Goal: Check status: Check status

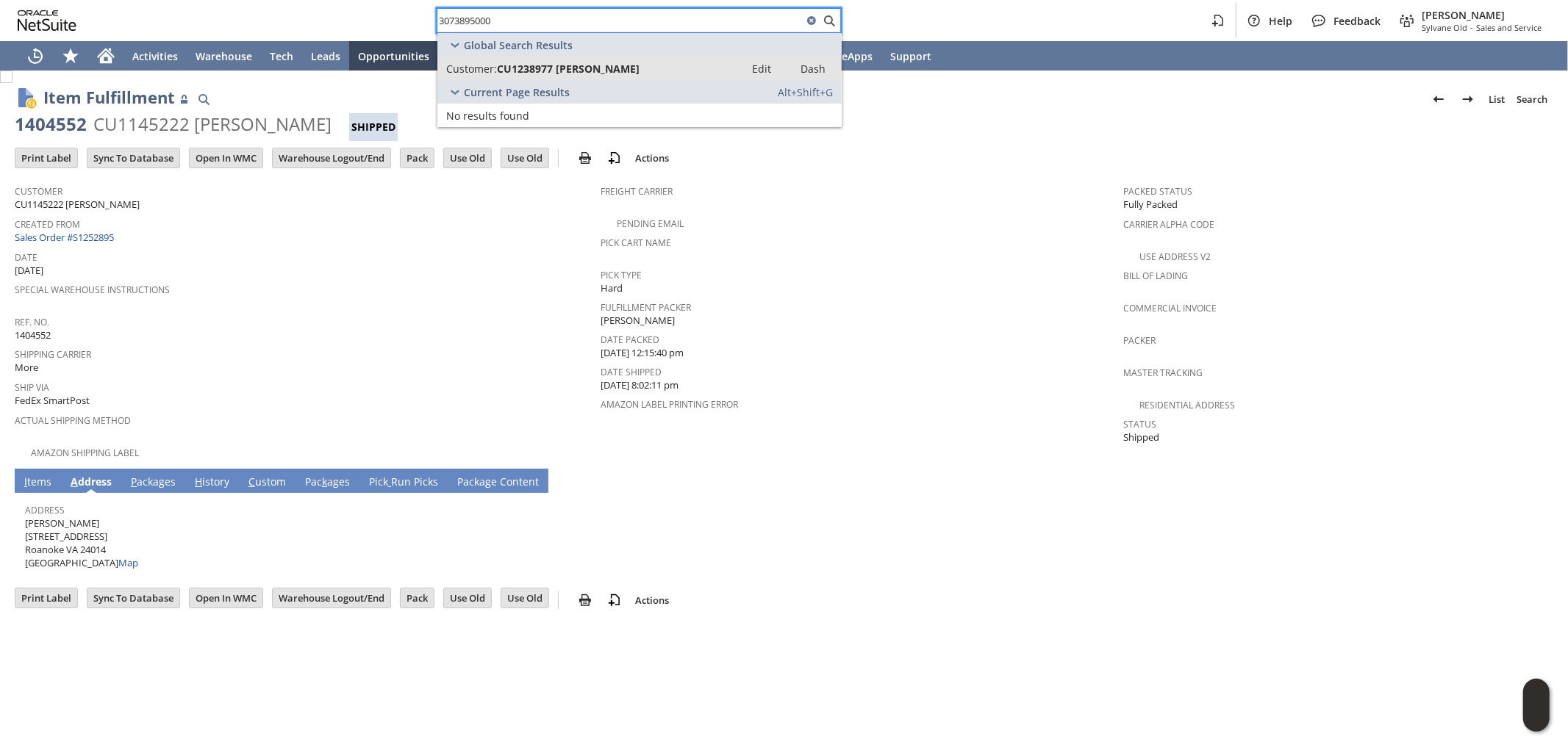
type input "3073895000"
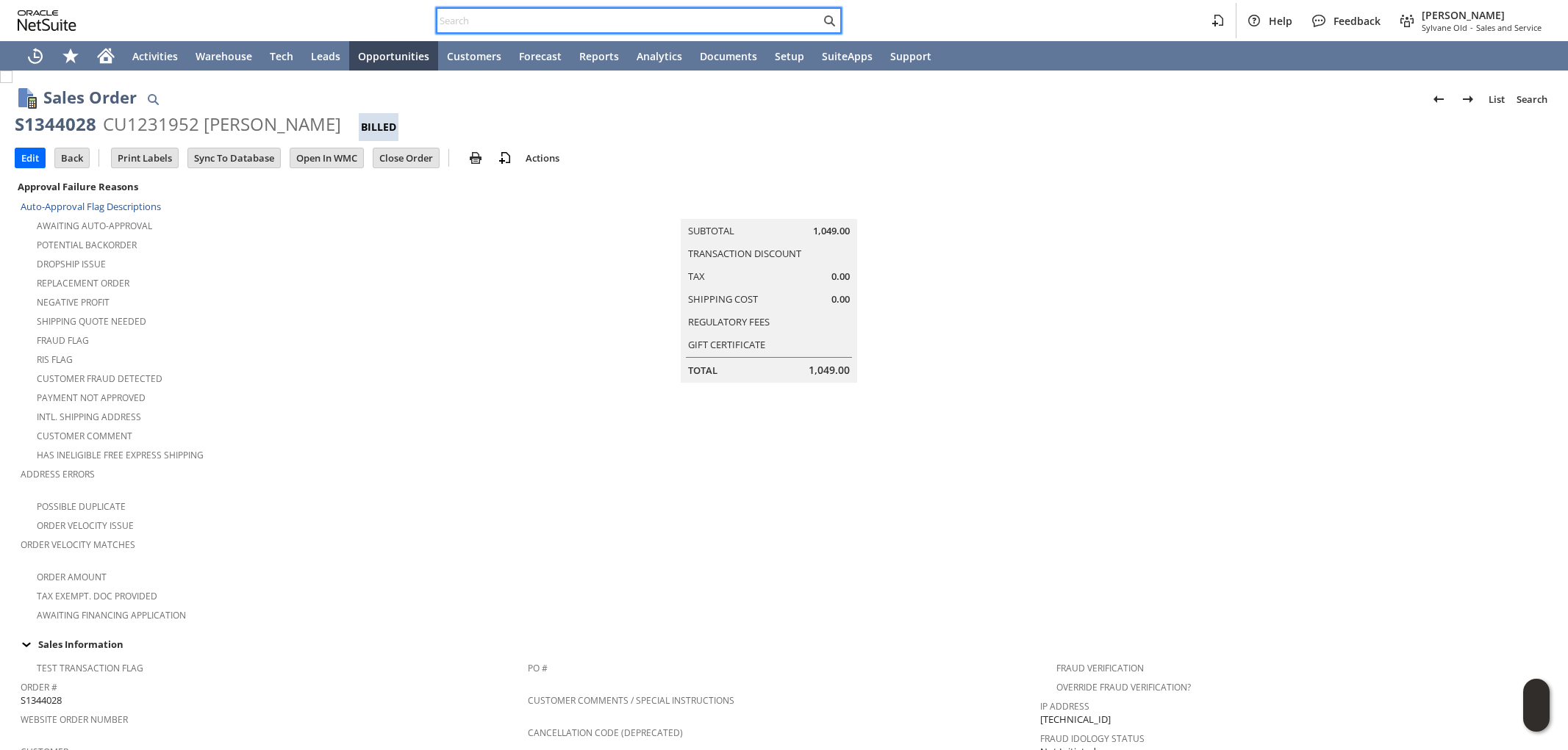
click at [729, 23] on input "text" at bounding box center [629, 20] width 383 height 18
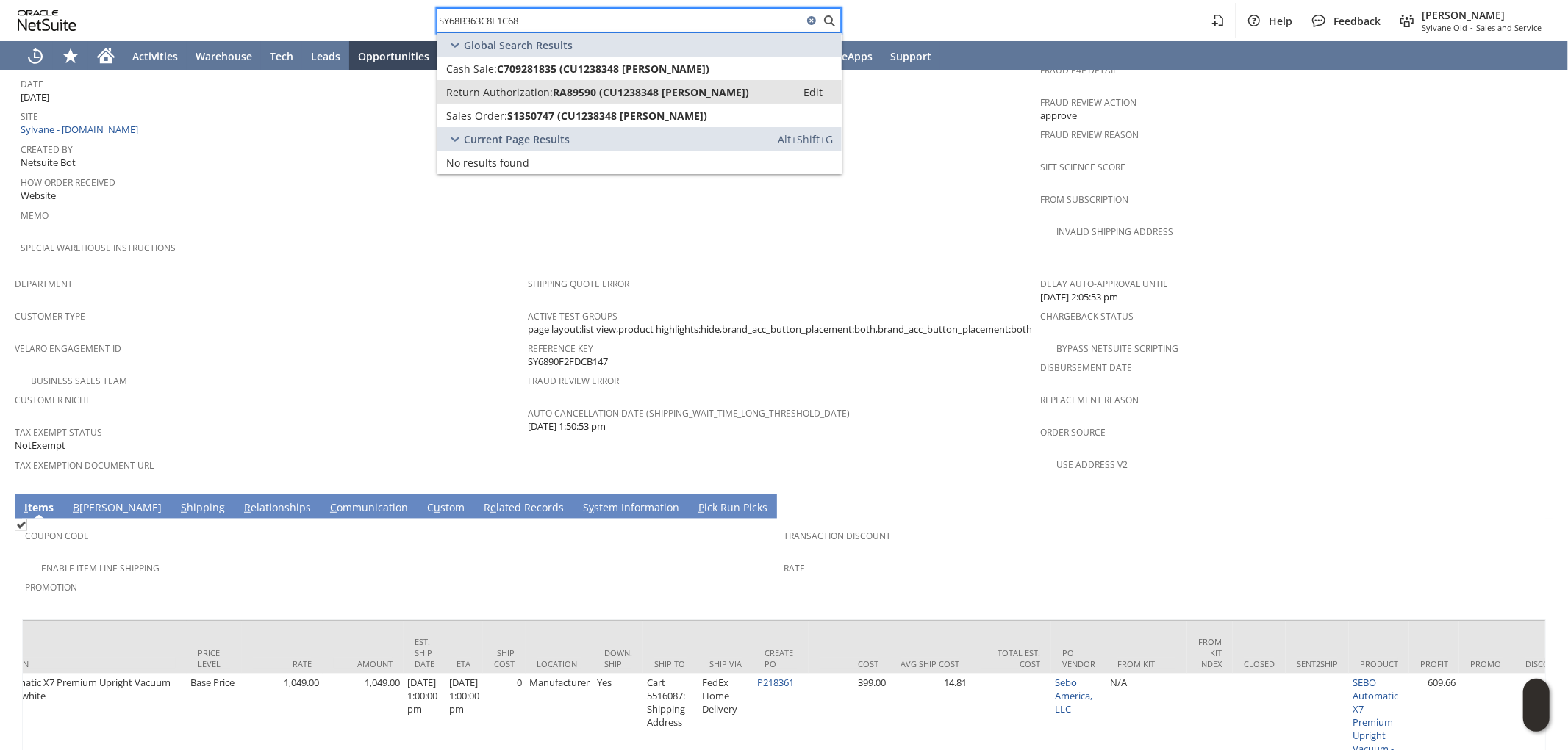
type input "SY68B363C8F1C68"
click at [639, 92] on span "RA89590 (CU1238348 Marian L Abbruzzese)" at bounding box center [650, 92] width 196 height 14
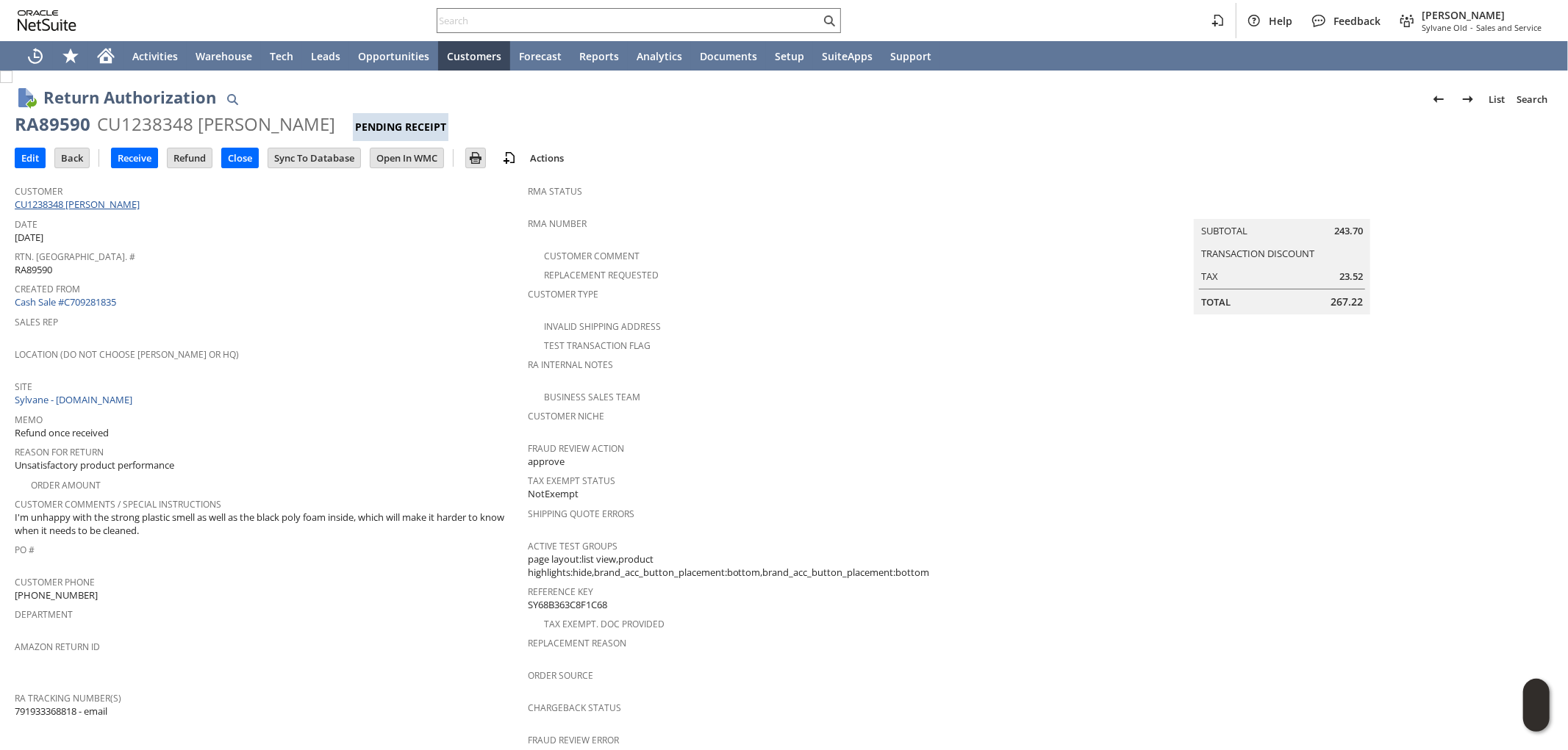
click at [130, 206] on link "CU1238348 Marian L Abbruzzese" at bounding box center [79, 204] width 129 height 13
